Goal: Communication & Community: Answer question/provide support

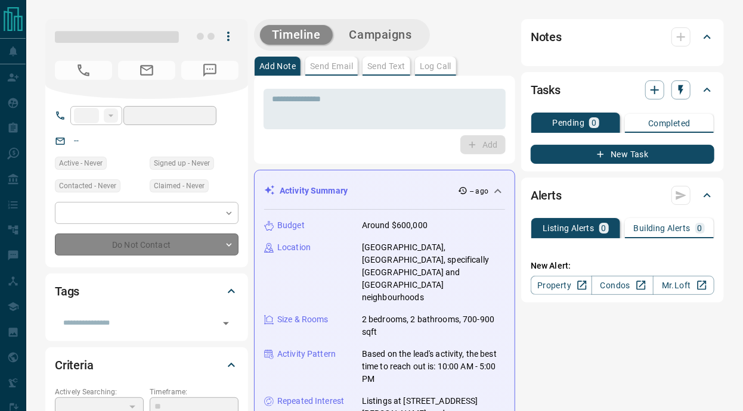
type input "**"
type input "**********"
type input "*"
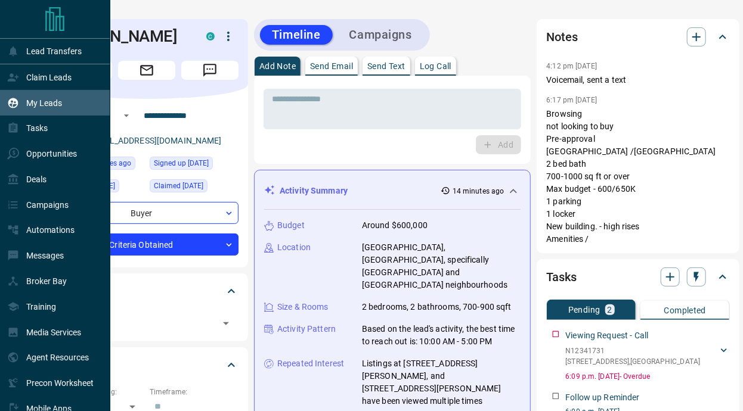
click at [41, 99] on p "My Leads" at bounding box center [44, 103] width 36 height 10
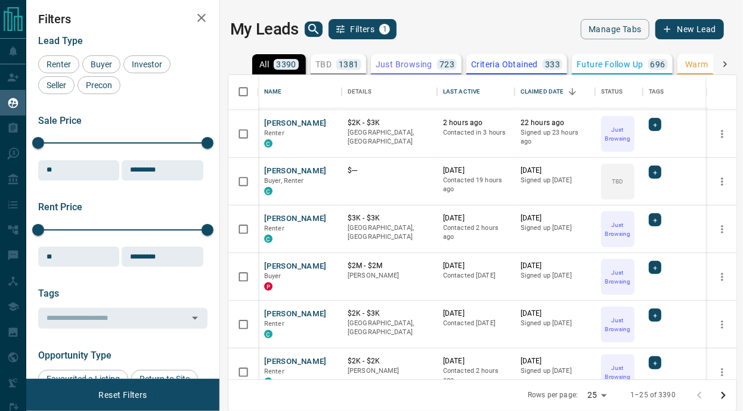
scroll to position [0, 1]
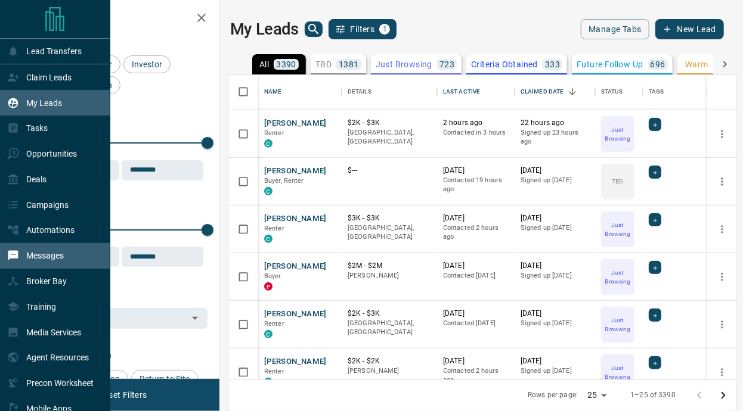
click at [41, 255] on div "Messages" at bounding box center [35, 256] width 57 height 20
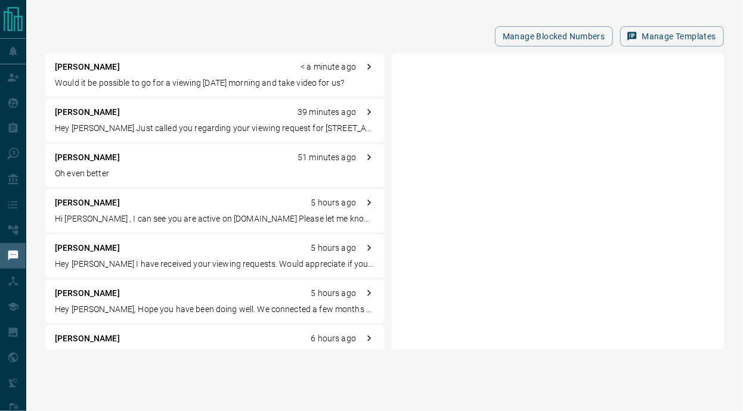
click at [216, 81] on p "Would it be possible to go for a viewing [DATE] morning and take video for us?" at bounding box center [215, 83] width 320 height 13
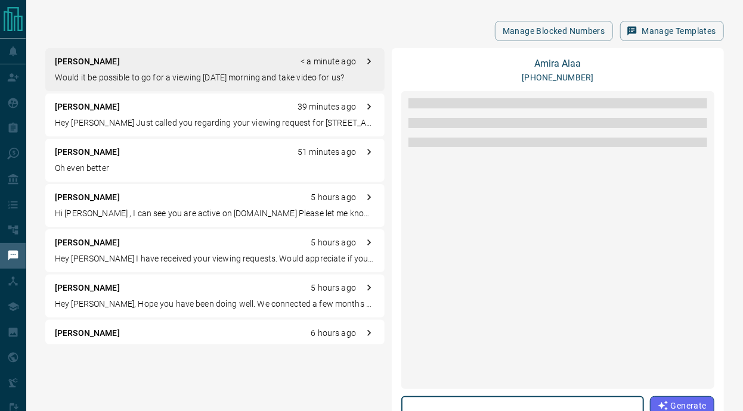
scroll to position [1346, 0]
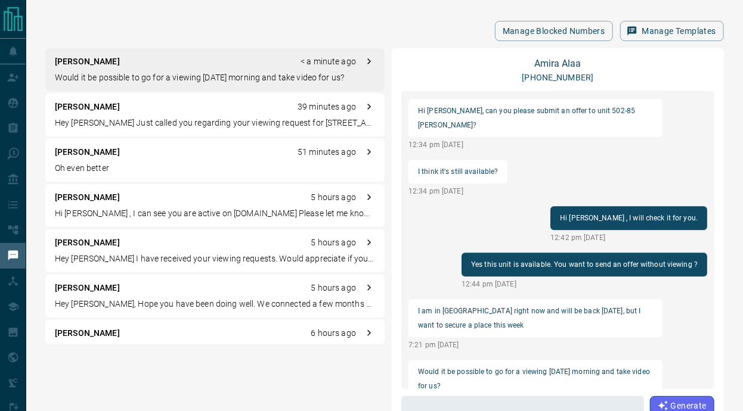
click at [216, 81] on p "Would it be possible to go for a viewing [DATE] morning and take video for us?" at bounding box center [215, 78] width 320 height 13
click at [215, 79] on p "Would it be possible to go for a viewing [DATE] morning and take video for us?" at bounding box center [215, 78] width 320 height 13
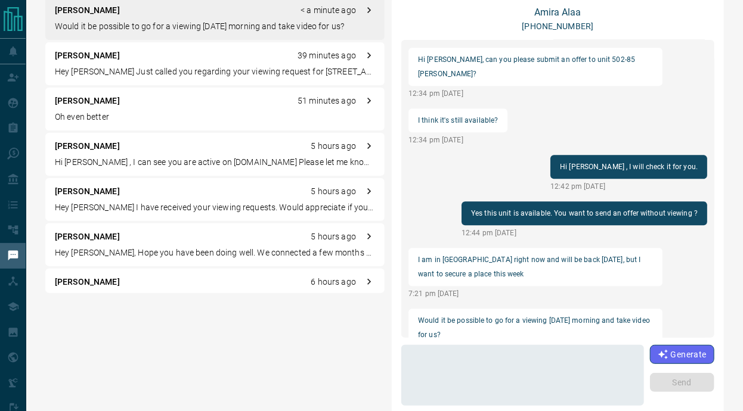
scroll to position [93, 0]
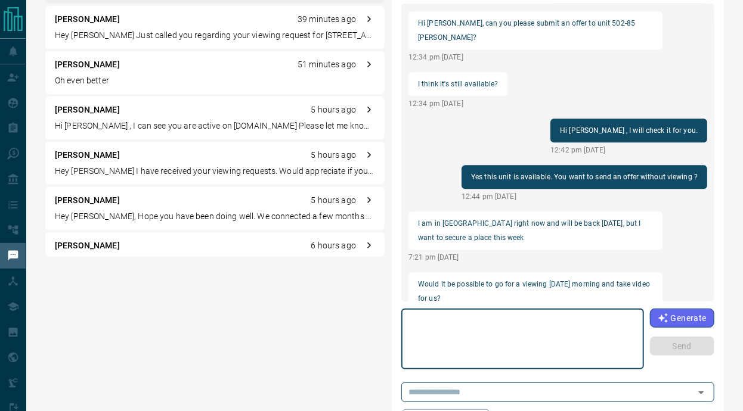
click at [464, 328] on textarea at bounding box center [523, 339] width 226 height 51
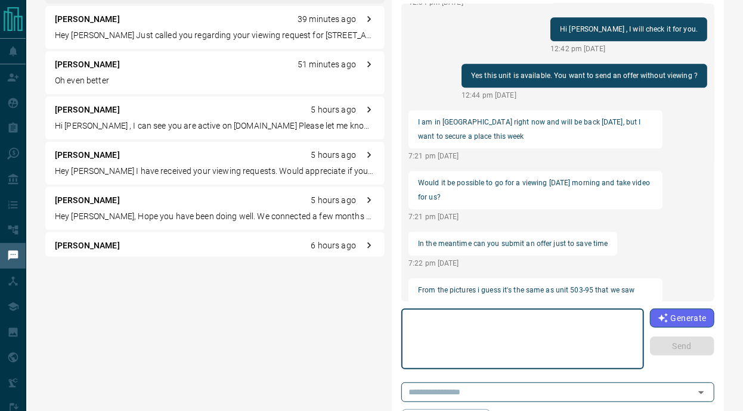
scroll to position [1350, 0]
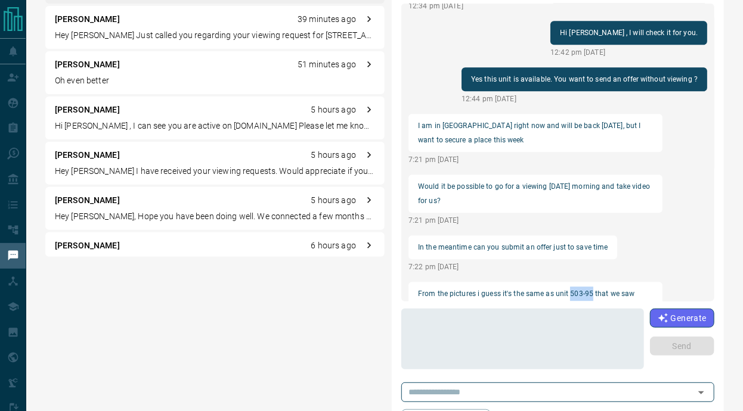
drag, startPoint x: 568, startPoint y: 262, endPoint x: 590, endPoint y: 265, distance: 21.8
click at [590, 287] on p "From the pictures i guess it's the same as unit 503-95 that we saw together" at bounding box center [535, 301] width 235 height 29
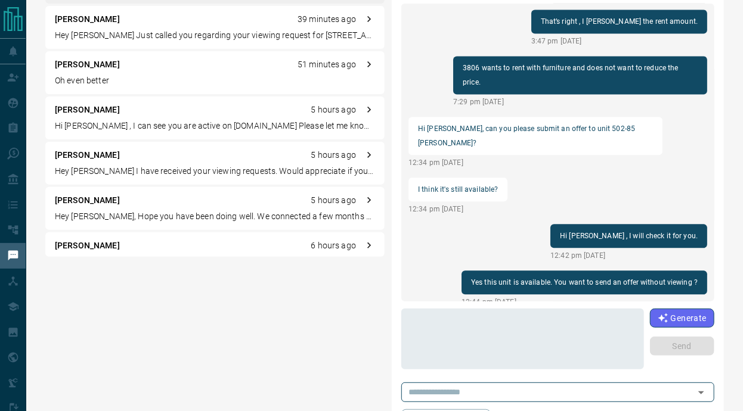
scroll to position [1145, 0]
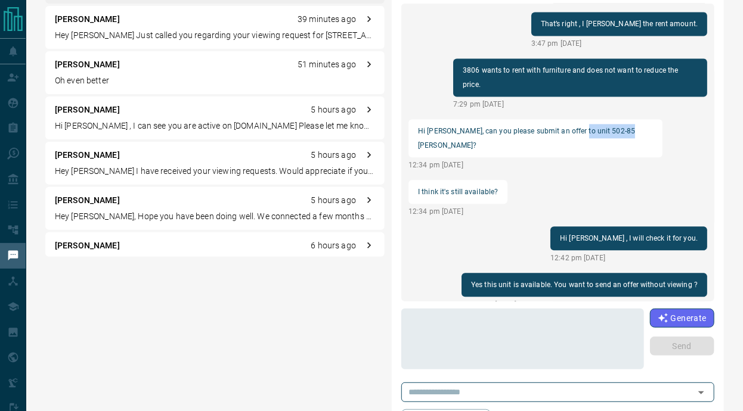
drag, startPoint x: 575, startPoint y: 117, endPoint x: 629, endPoint y: 120, distance: 54.3
click at [629, 124] on p "Hi [PERSON_NAME], can you please submit an offer to unit 502-85 [PERSON_NAME]?" at bounding box center [535, 138] width 235 height 29
copy p "502-85 [PERSON_NAME]"
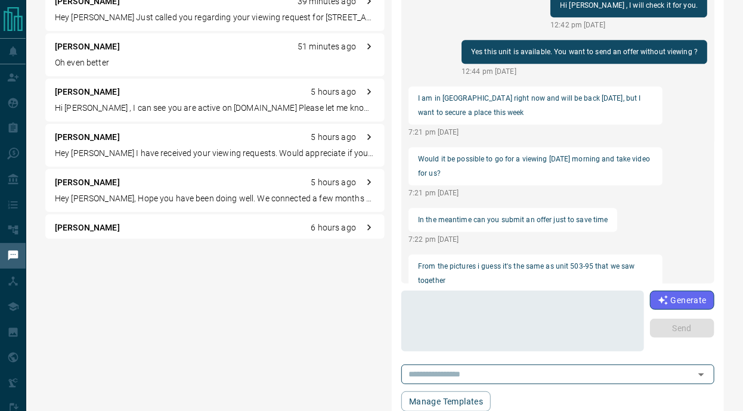
scroll to position [111, 0]
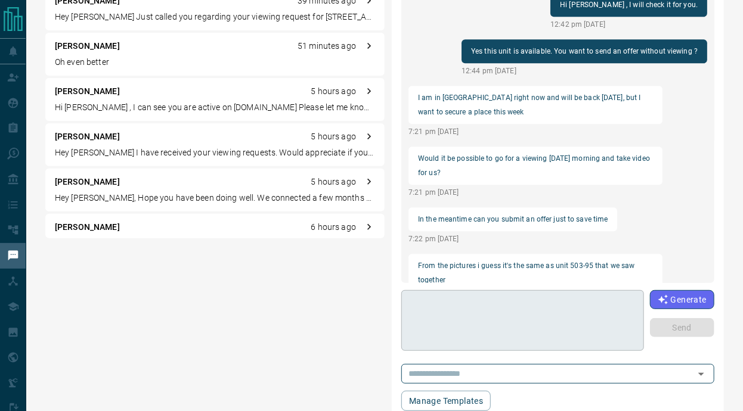
click at [498, 315] on textarea at bounding box center [523, 321] width 226 height 51
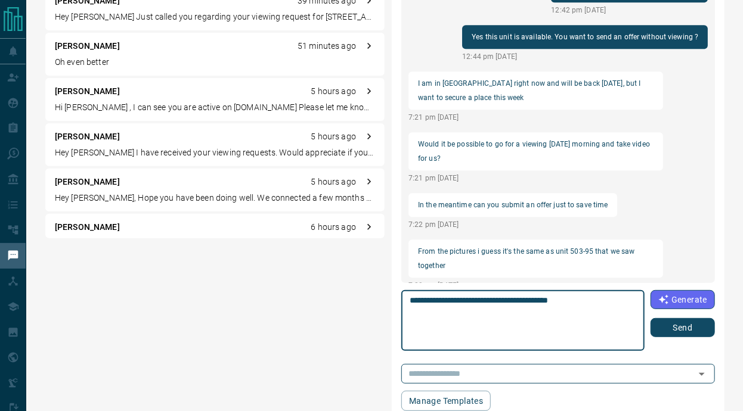
drag, startPoint x: 581, startPoint y: 299, endPoint x: 398, endPoint y: 306, distance: 183.7
click at [398, 306] on div "[PERSON_NAME] [PHONE_NUMBER] load more Are you sure? She said she sent it 4:21 …" at bounding box center [558, 181] width 333 height 479
drag, startPoint x: 607, startPoint y: 299, endPoint x: 404, endPoint y: 299, distance: 203.3
click at [404, 299] on div "**********" at bounding box center [522, 320] width 243 height 61
type textarea "**********"
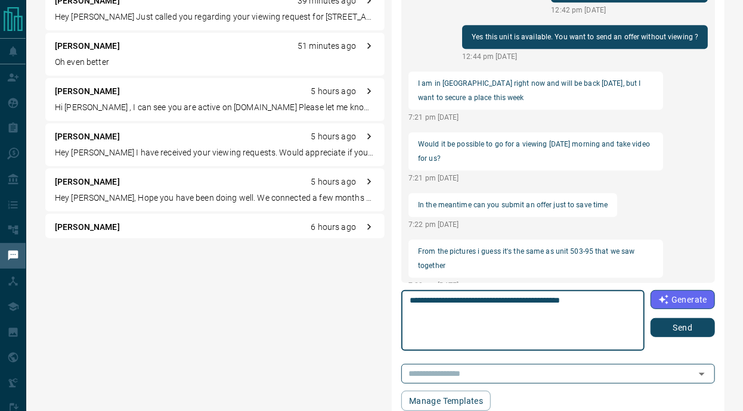
click at [669, 331] on button "Send" at bounding box center [682, 327] width 64 height 19
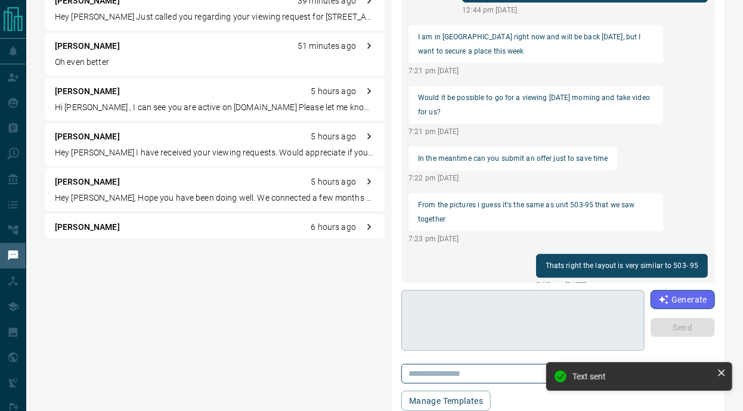
click at [520, 321] on textarea at bounding box center [523, 321] width 227 height 51
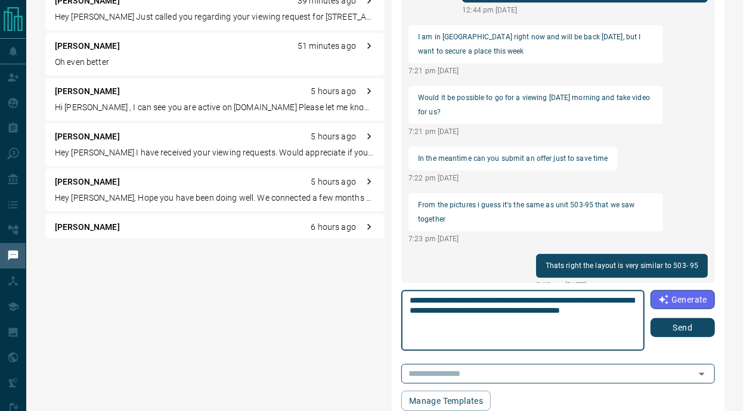
click at [412, 311] on textarea "**********" at bounding box center [523, 321] width 227 height 51
type textarea "**********"
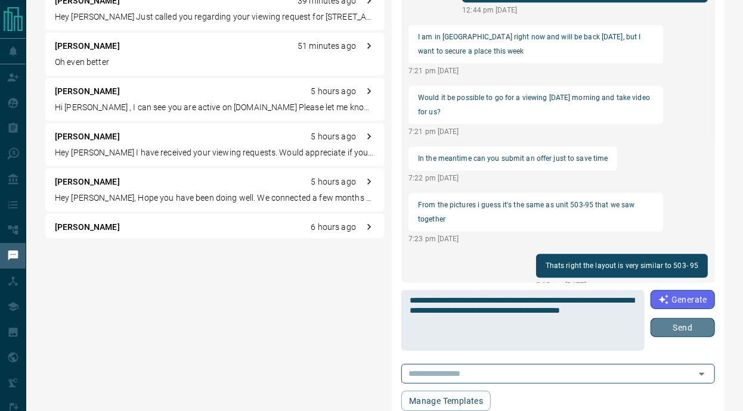
click at [664, 322] on button "Send" at bounding box center [682, 327] width 64 height 19
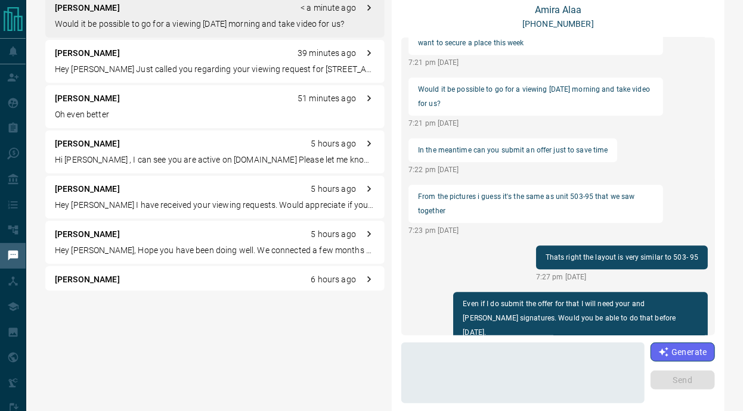
scroll to position [0, 0]
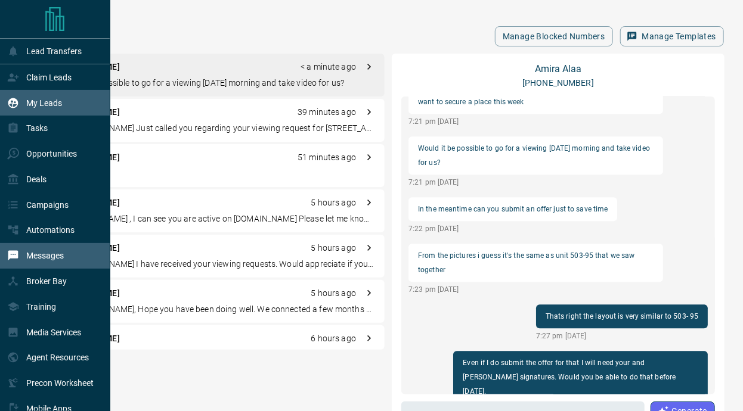
click at [61, 101] on p "My Leads" at bounding box center [44, 103] width 36 height 10
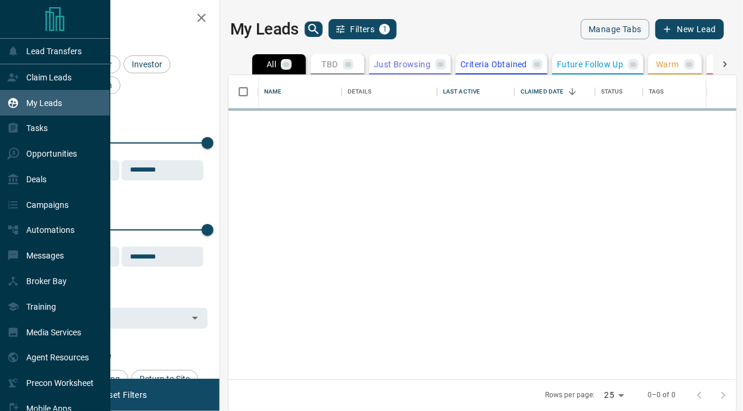
scroll to position [305, 508]
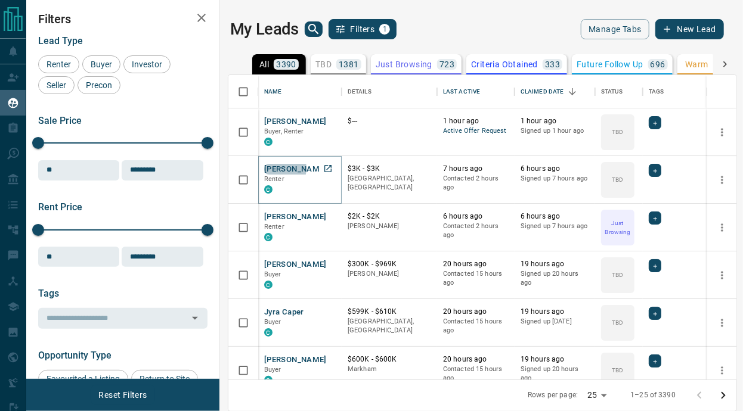
click at [278, 168] on button "[PERSON_NAME]" at bounding box center [295, 169] width 63 height 11
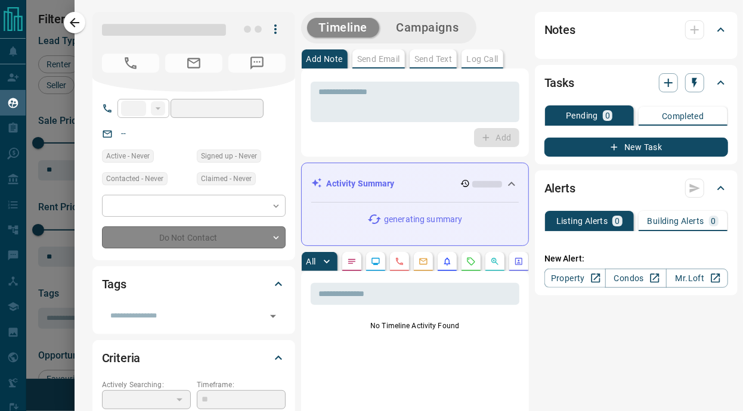
type input "***"
type input "**********"
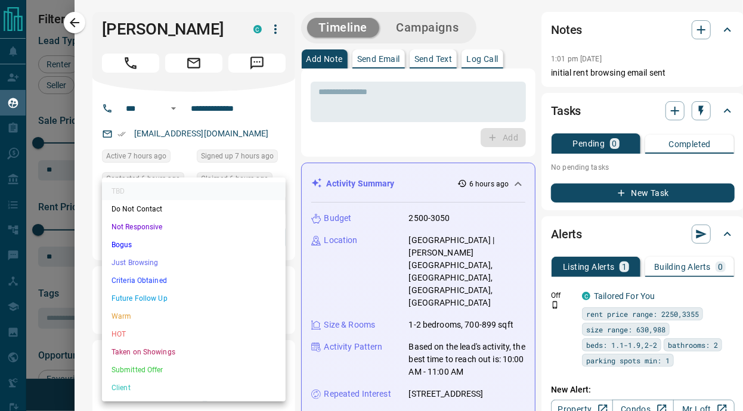
click at [204, 237] on body "Lead Transfers Claim Leads My Leads Tasks Opportunities Deals Campaigns Automat…" at bounding box center [371, 205] width 743 height 411
click at [139, 257] on li "Just Browsing" at bounding box center [194, 263] width 184 height 18
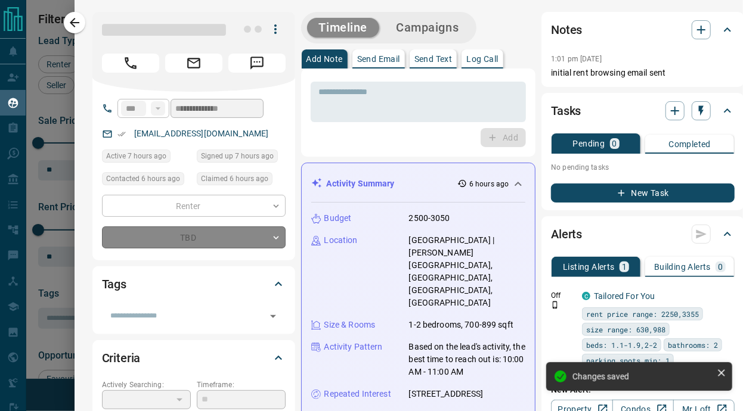
type input "*"
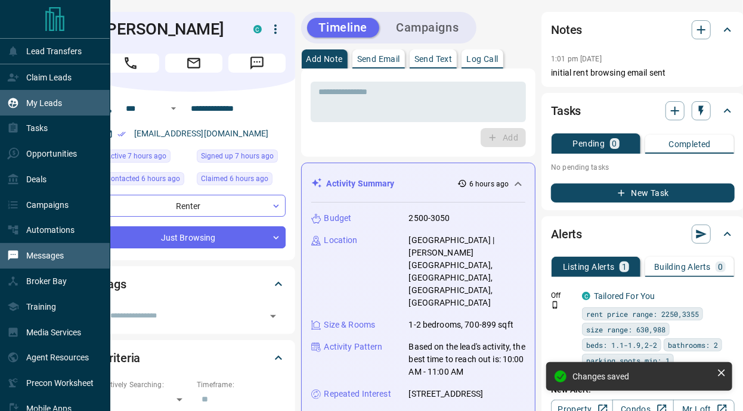
click at [45, 261] on p "Messages" at bounding box center [45, 256] width 38 height 10
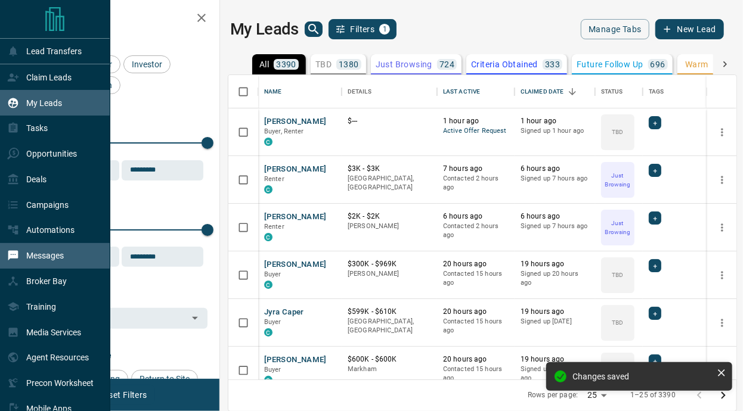
click at [51, 257] on p "Messages" at bounding box center [45, 256] width 38 height 10
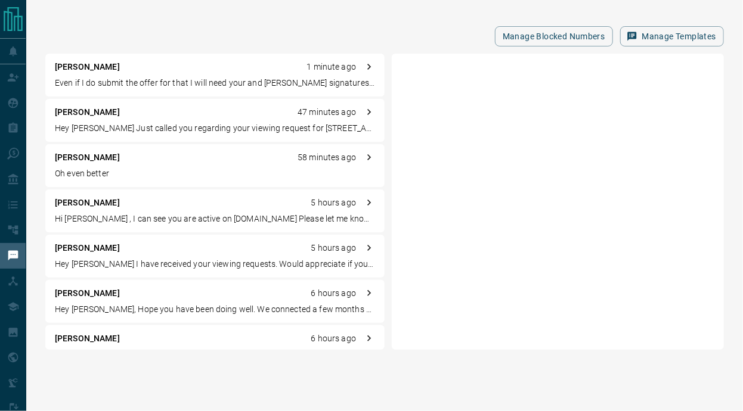
click at [172, 82] on p "Even if I do submit the offer for that I will need your and [PERSON_NAME] signa…" at bounding box center [215, 83] width 320 height 13
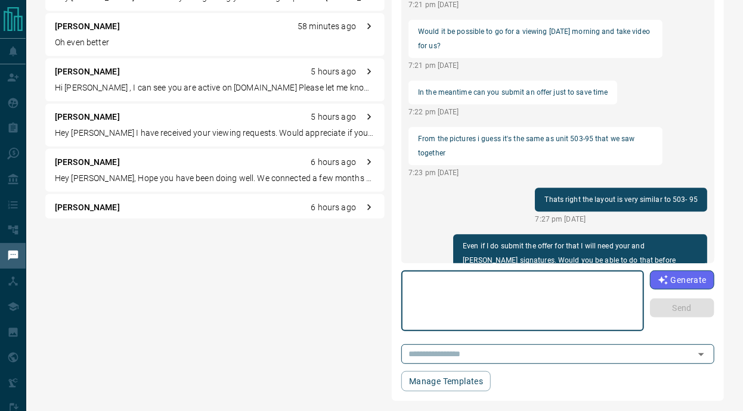
scroll to position [134, 0]
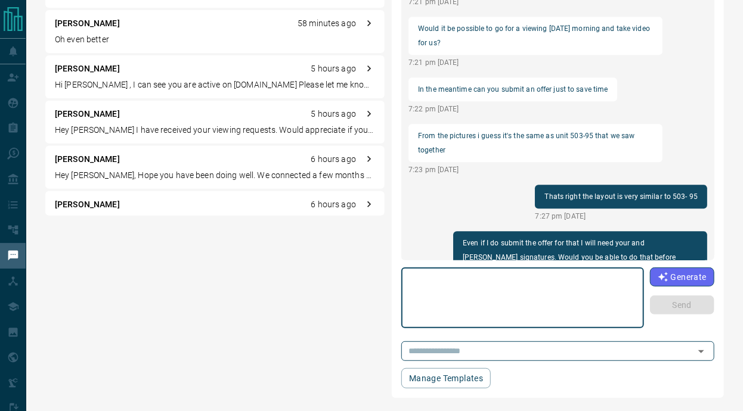
click at [452, 304] on textarea at bounding box center [523, 298] width 226 height 51
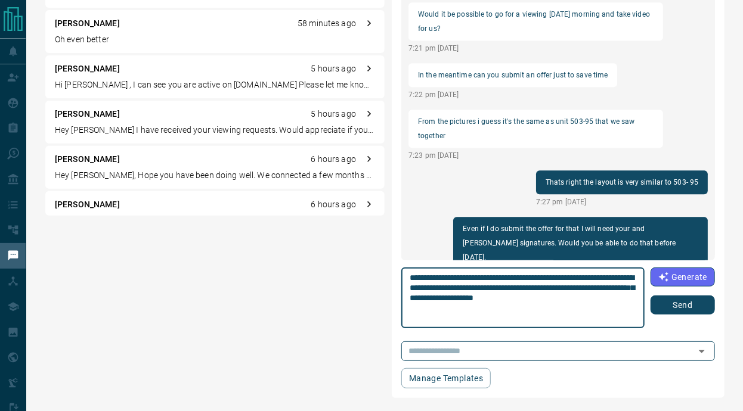
type textarea "**********"
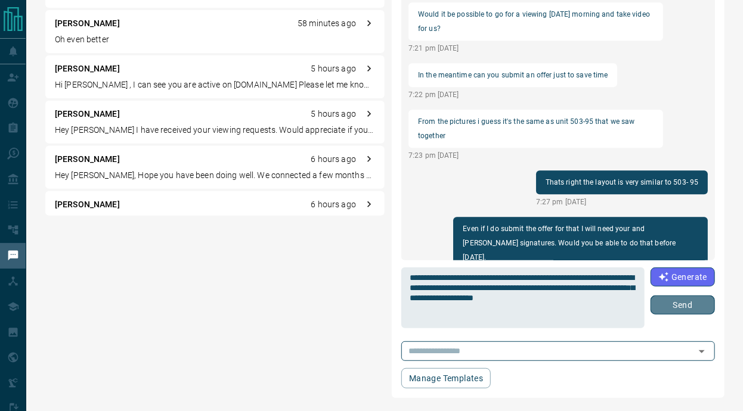
click at [678, 306] on button "Send" at bounding box center [682, 305] width 64 height 19
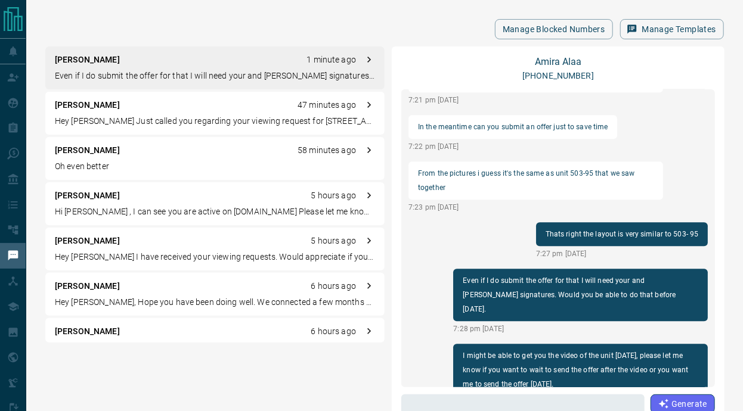
scroll to position [0, 0]
